Goal: Task Accomplishment & Management: Manage account settings

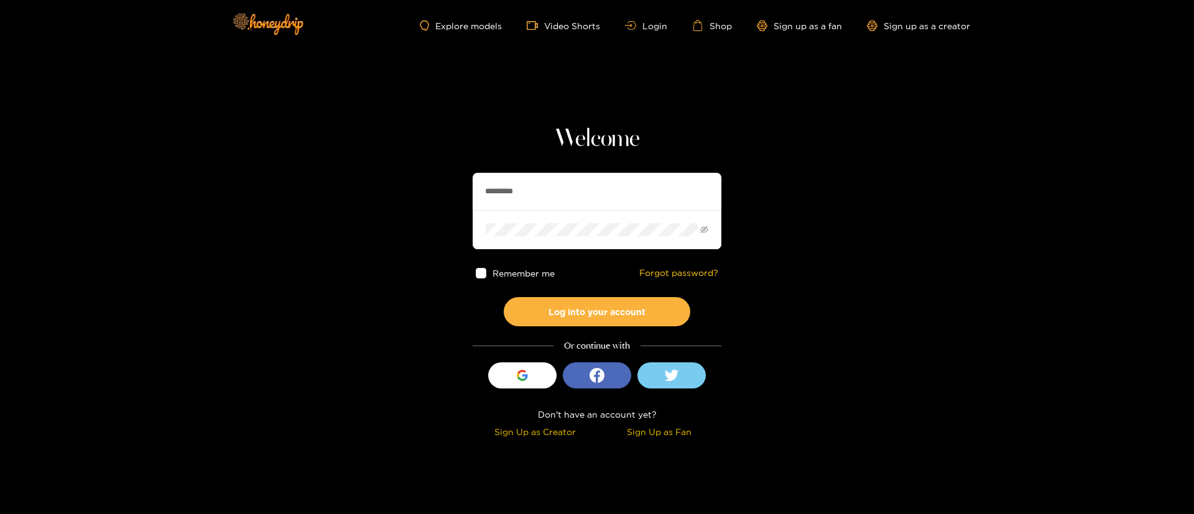
click at [582, 181] on input "*********" at bounding box center [596, 191] width 249 height 37
paste input "text"
type input "****"
click at [609, 304] on button "Log into your account" at bounding box center [597, 311] width 186 height 29
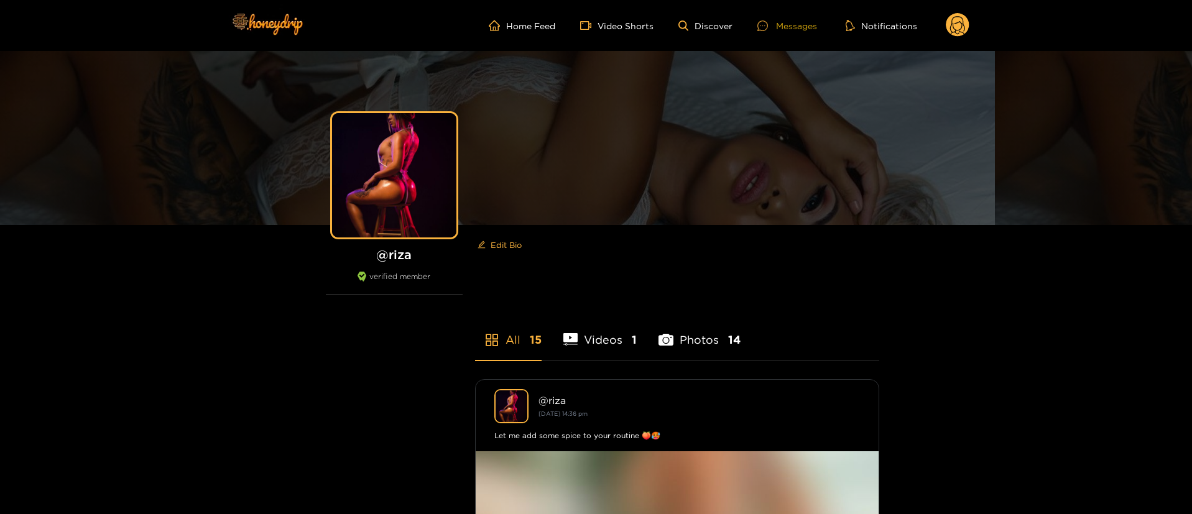
click at [791, 25] on div "Messages" at bounding box center [787, 26] width 60 height 14
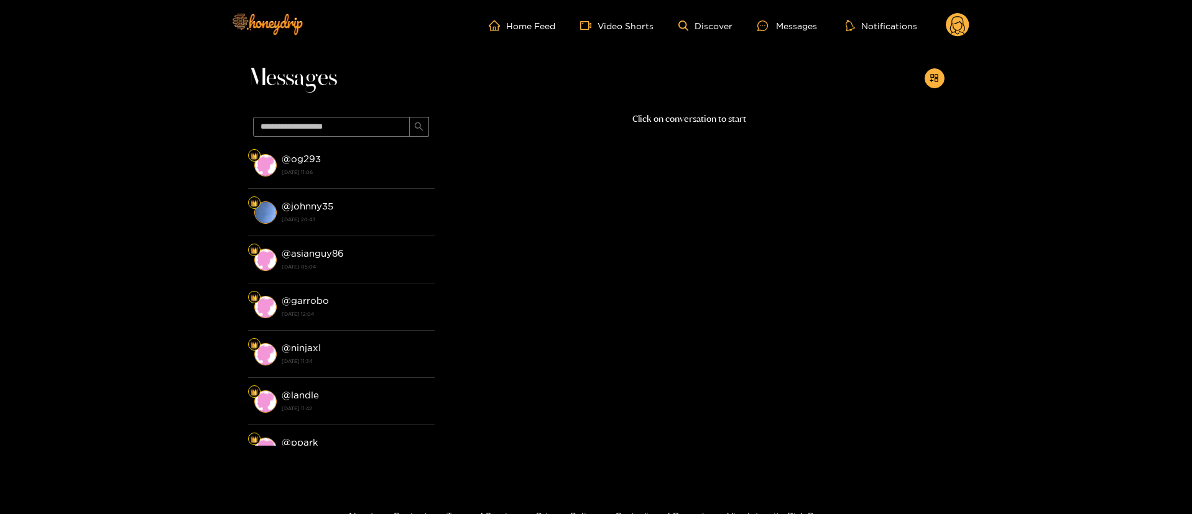
click at [954, 32] on icon at bounding box center [957, 27] width 15 height 22
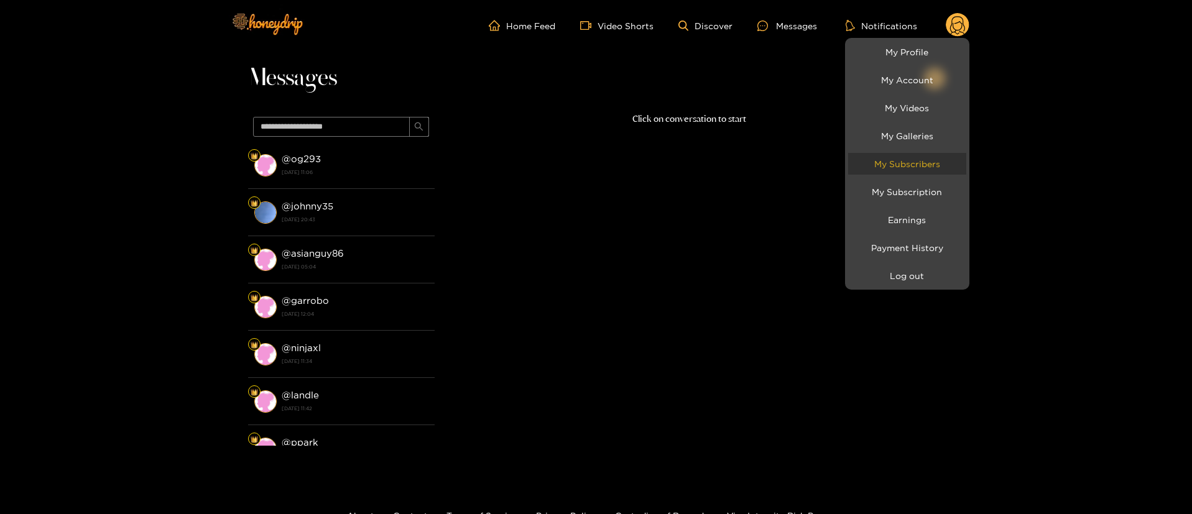
click at [931, 164] on link "My Subscribers" at bounding box center [907, 164] width 118 height 22
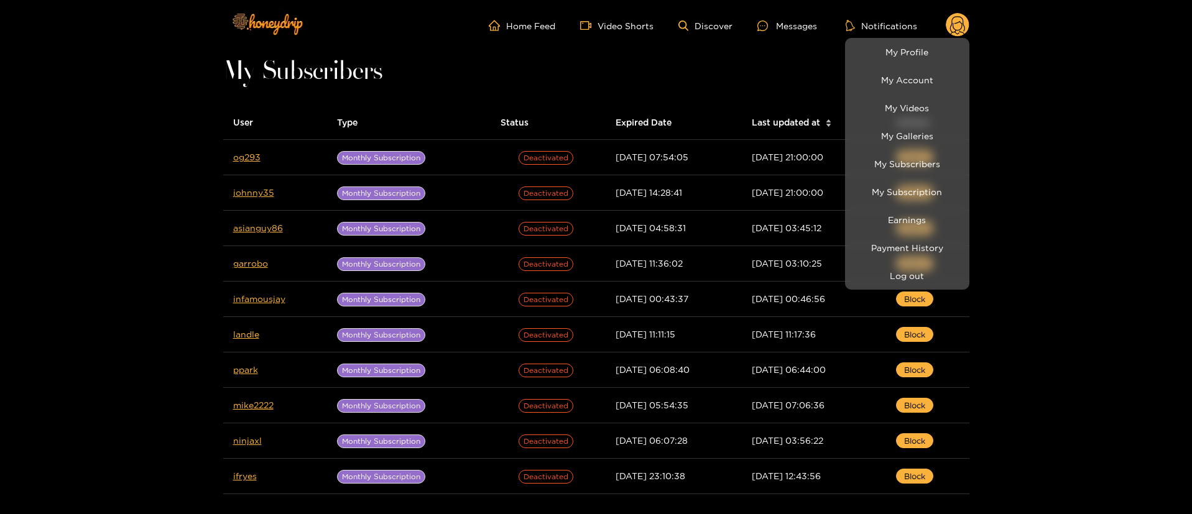
click at [62, 324] on div at bounding box center [596, 257] width 1192 height 514
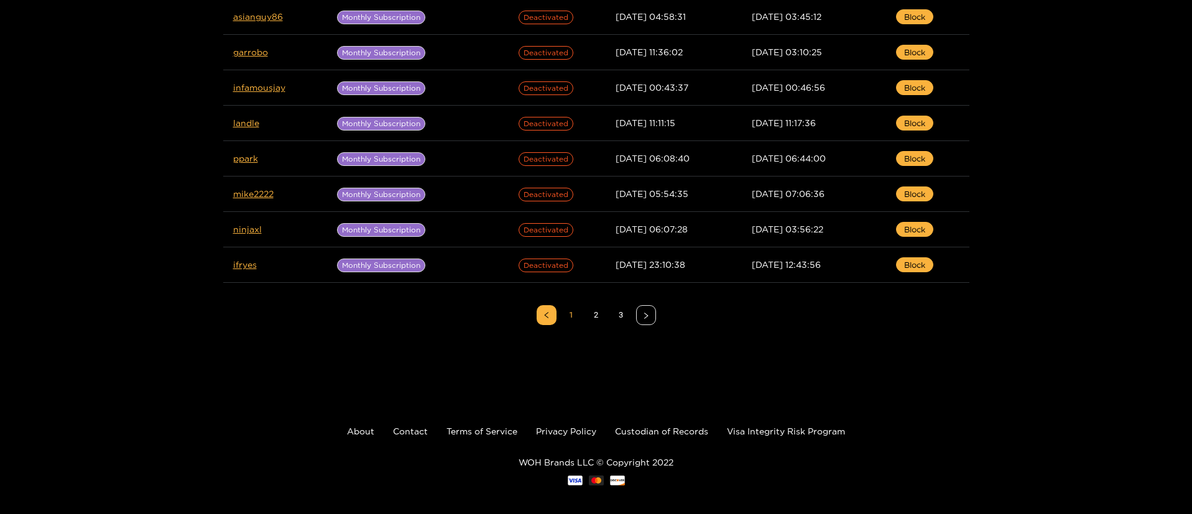
scroll to position [220, 0]
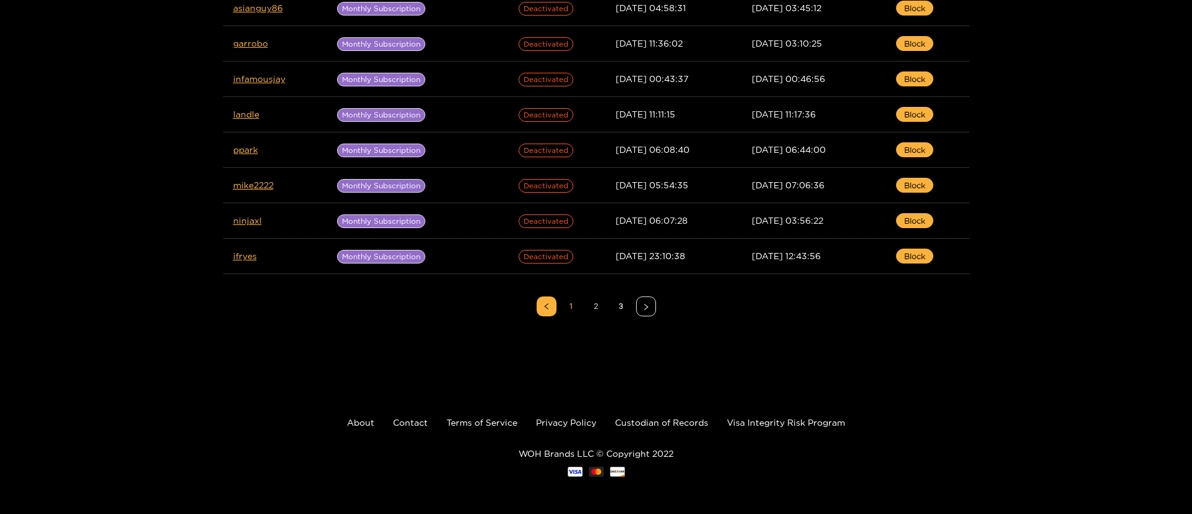
click at [598, 307] on link "2" at bounding box center [596, 306] width 19 height 19
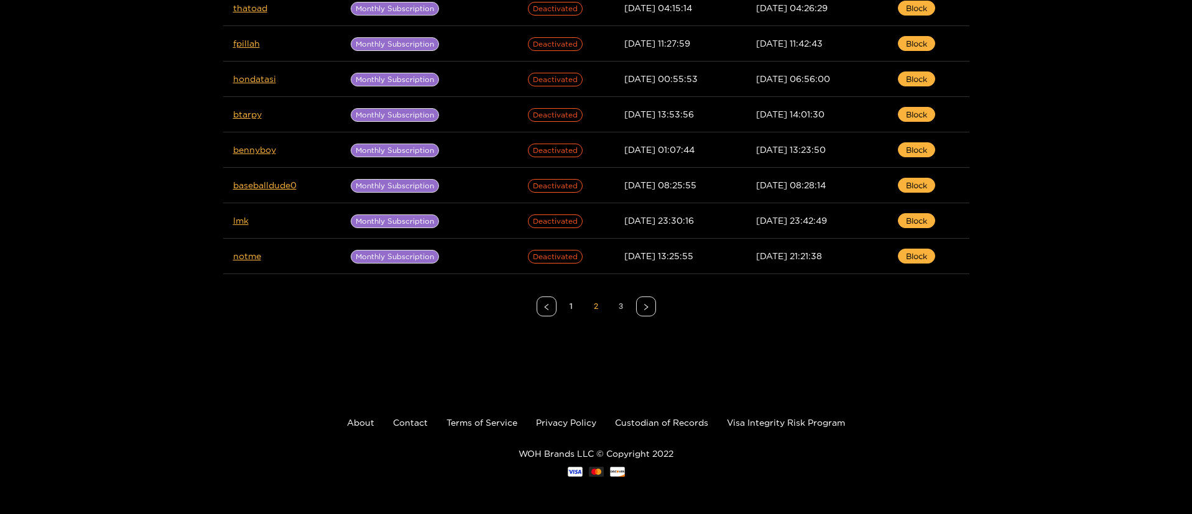
click at [622, 306] on link "3" at bounding box center [621, 306] width 19 height 19
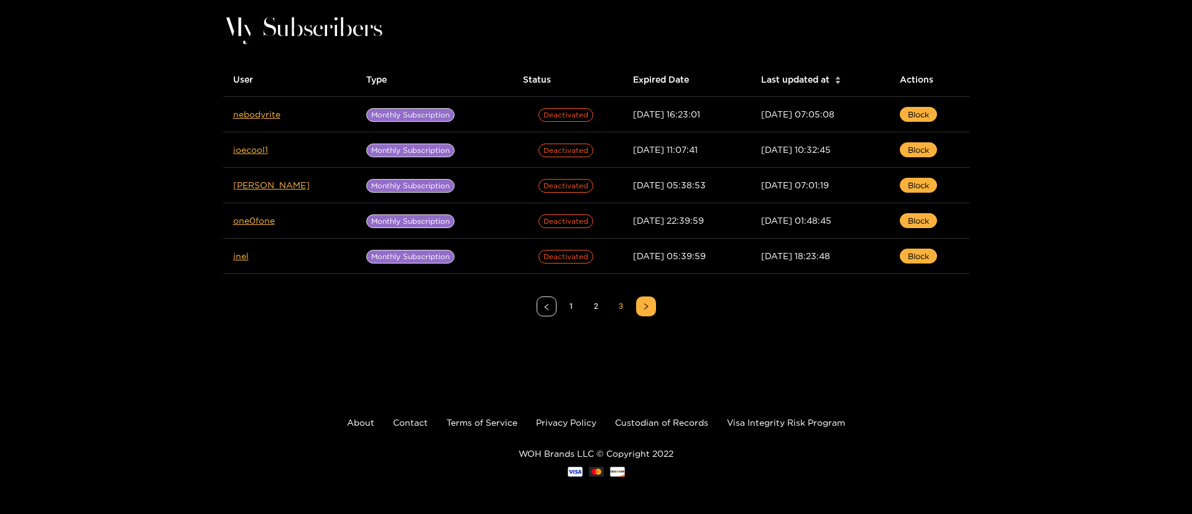
scroll to position [0, 0]
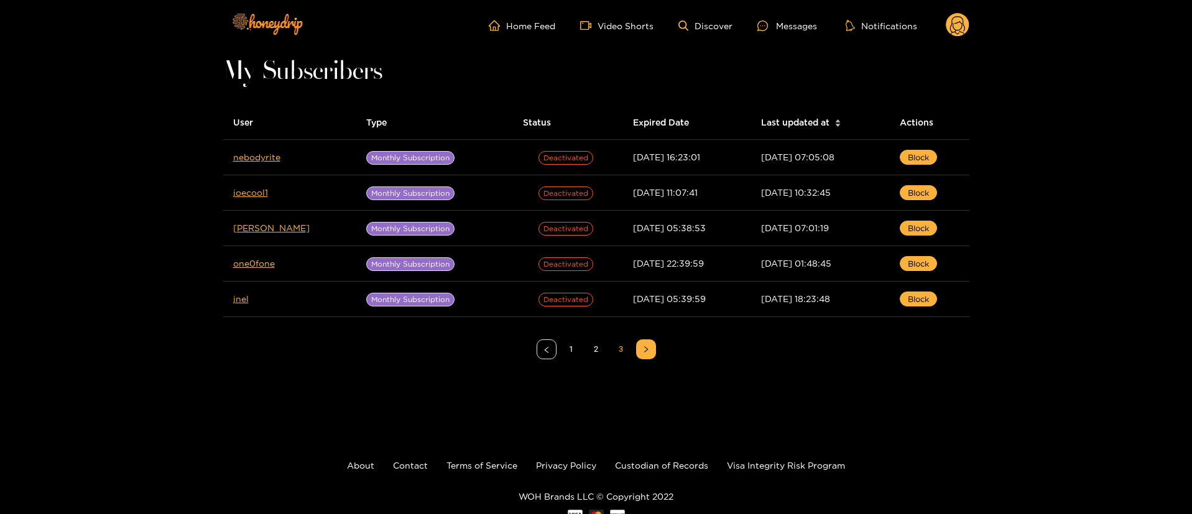
click at [957, 23] on circle at bounding box center [957, 25] width 24 height 24
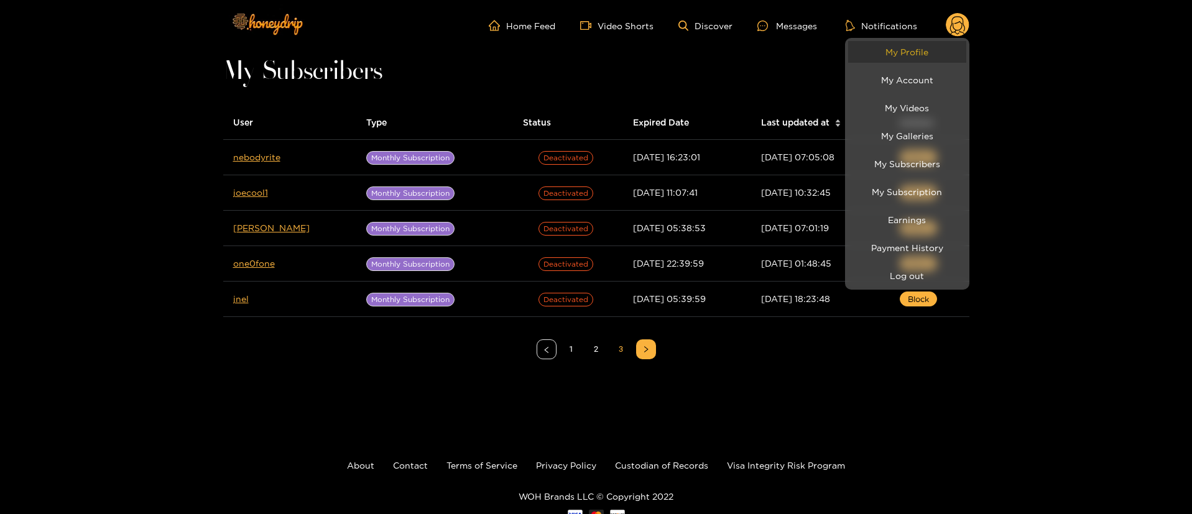
click at [909, 47] on link "My Profile" at bounding box center [907, 52] width 118 height 22
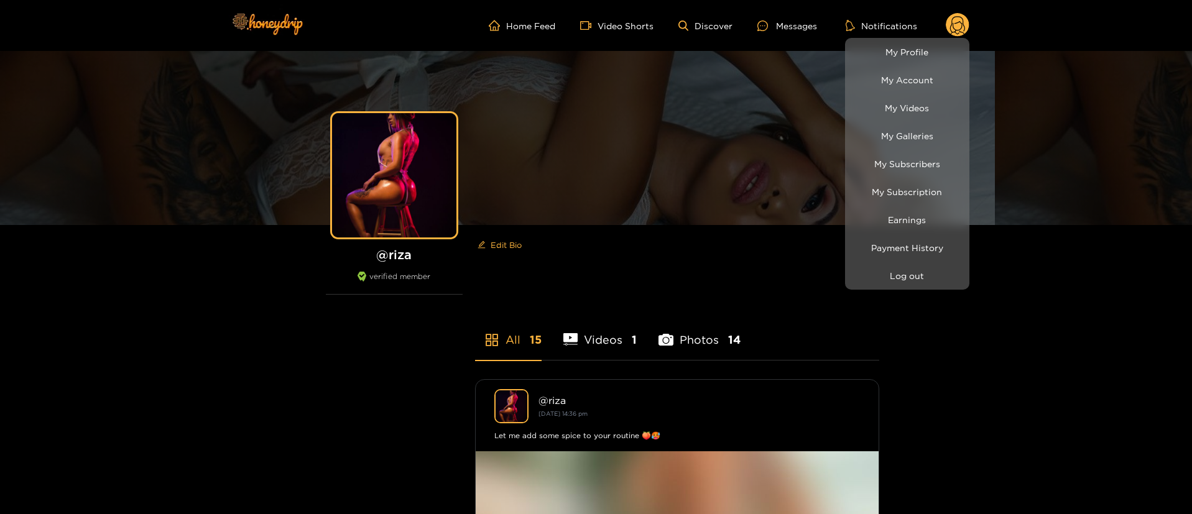
click at [402, 306] on div at bounding box center [596, 257] width 1192 height 514
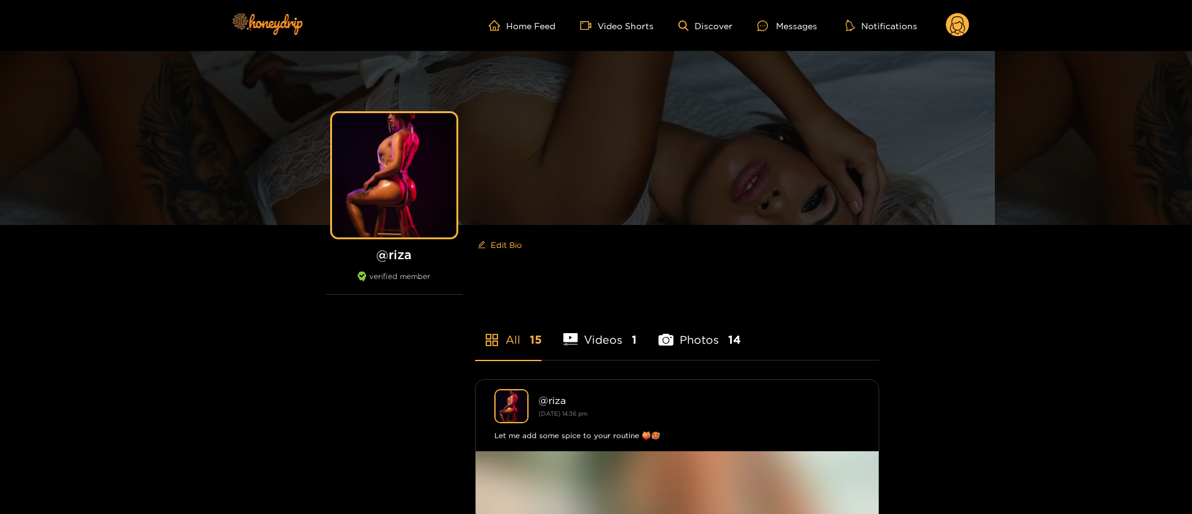
click at [961, 19] on circle at bounding box center [957, 25] width 24 height 24
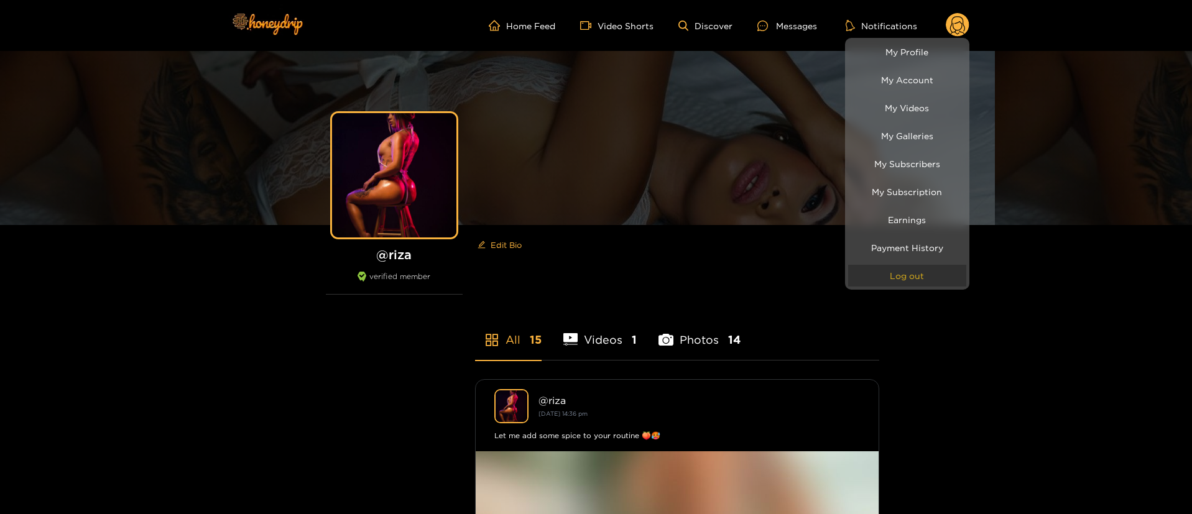
click at [911, 275] on button "Log out" at bounding box center [907, 276] width 118 height 22
